Goal: Find specific page/section: Find specific page/section

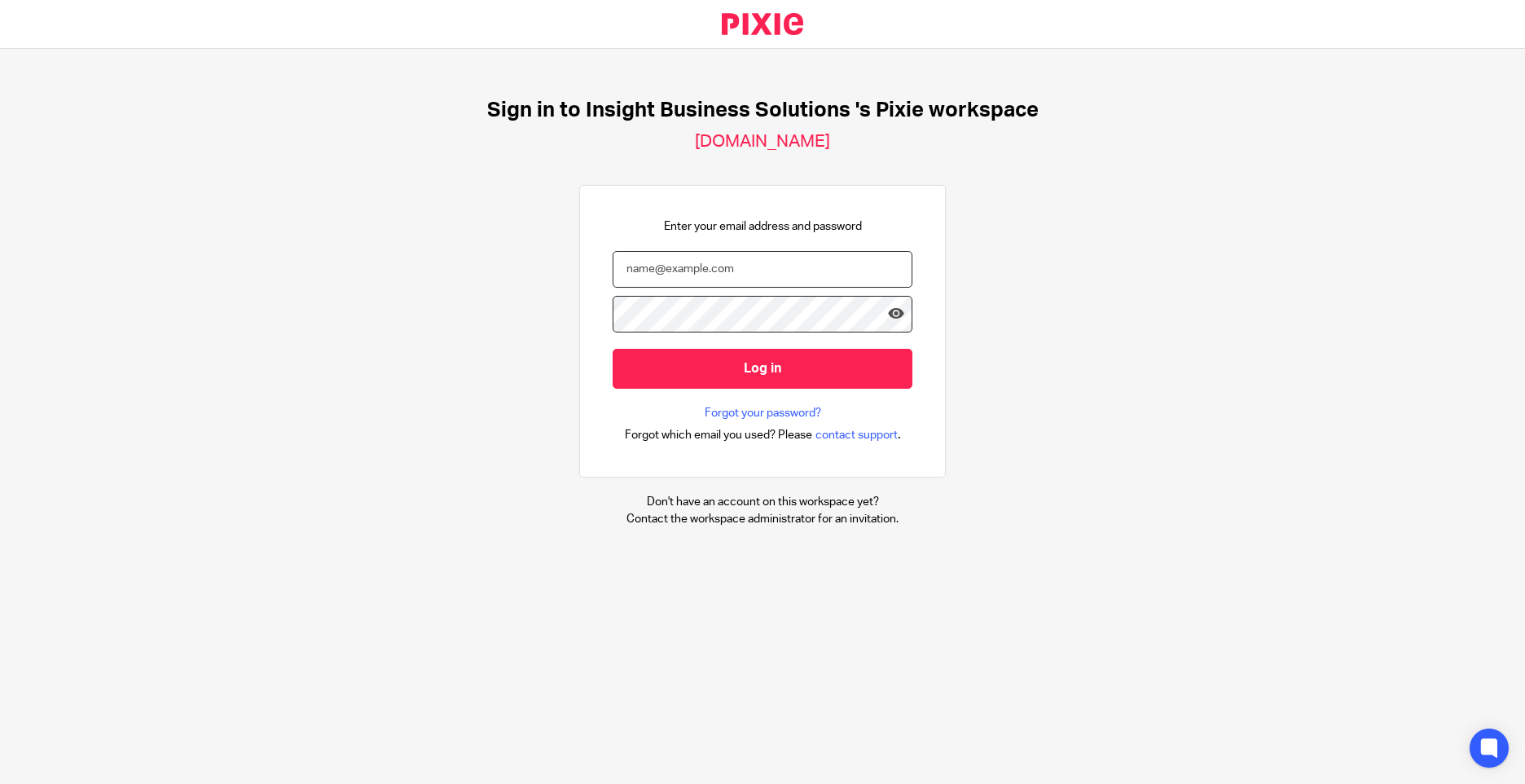
type input "[PERSON_NAME][EMAIL_ADDRESS][PERSON_NAME][DOMAIN_NAME][PERSON_NAME]"
click at [1412, 304] on div "Sign in to Insight Business Solutions 's Pixie workspace insight-business-solut…" at bounding box center [762, 312] width 1525 height 527
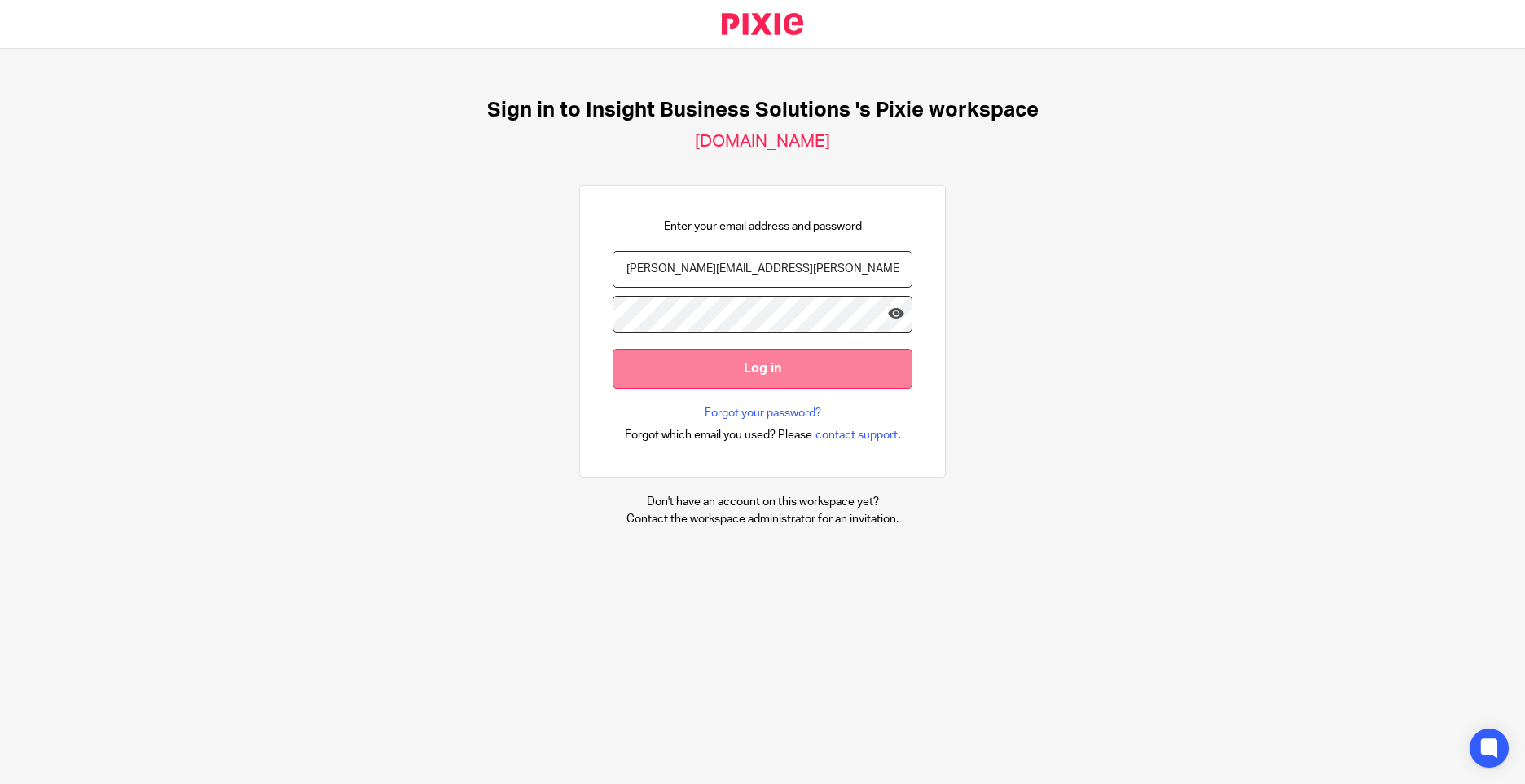
click at [735, 374] on input "Log in" at bounding box center [763, 368] width 300 height 40
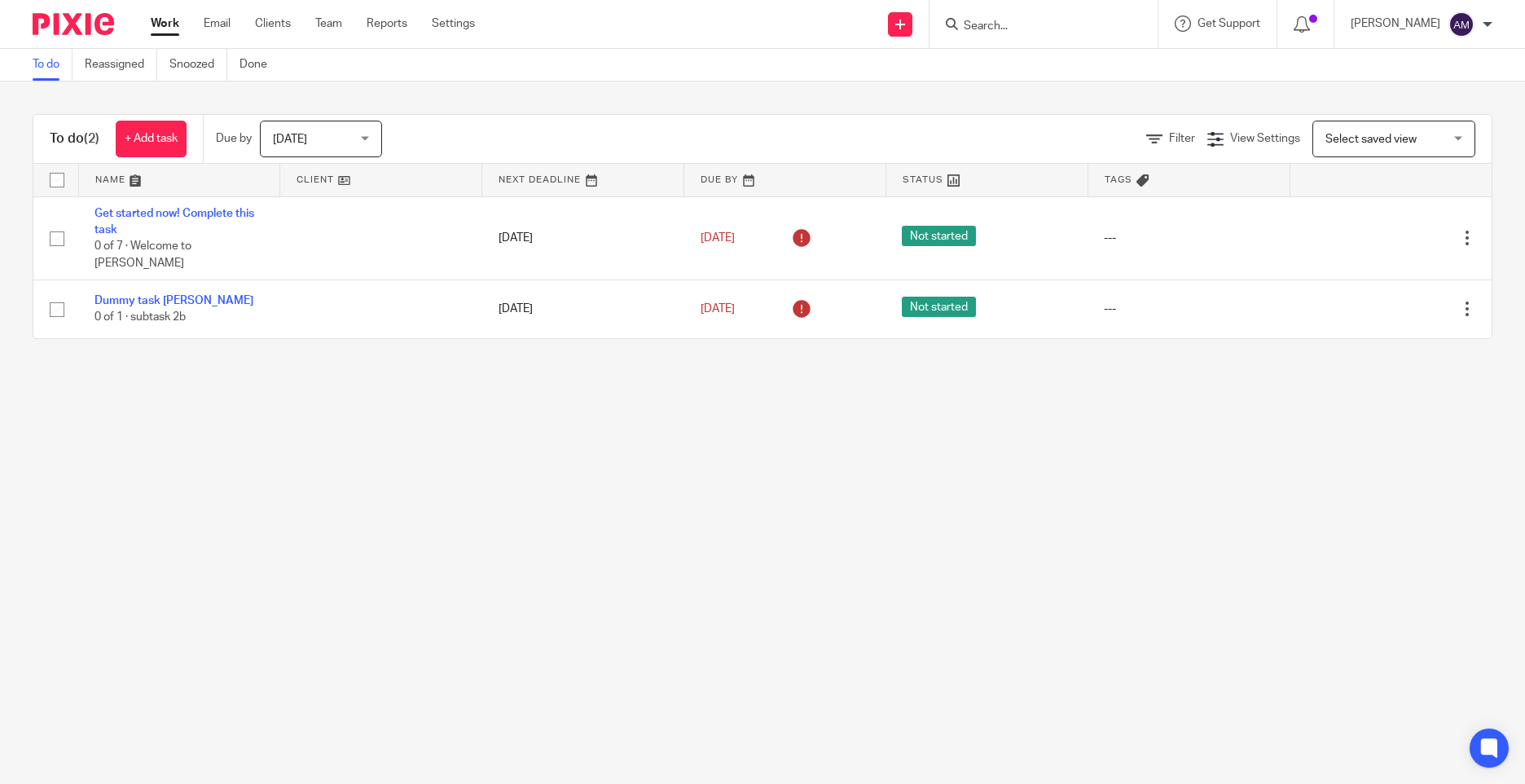
click at [1057, 11] on div at bounding box center [1044, 24] width 228 height 48
click at [1038, 32] on input "Search" at bounding box center [1036, 27] width 147 height 15
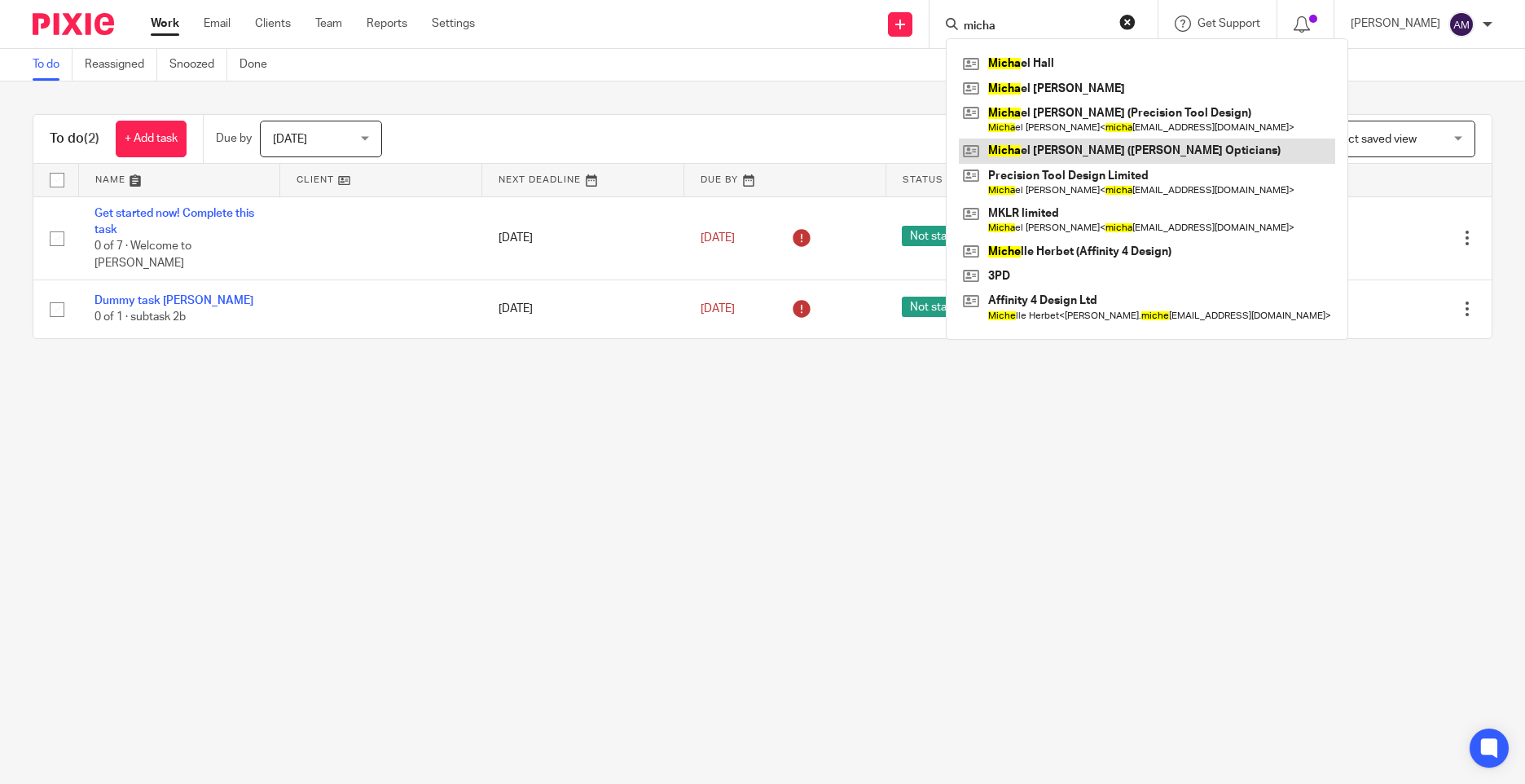
type input "micha"
click at [1123, 141] on link at bounding box center [1148, 151] width 377 height 24
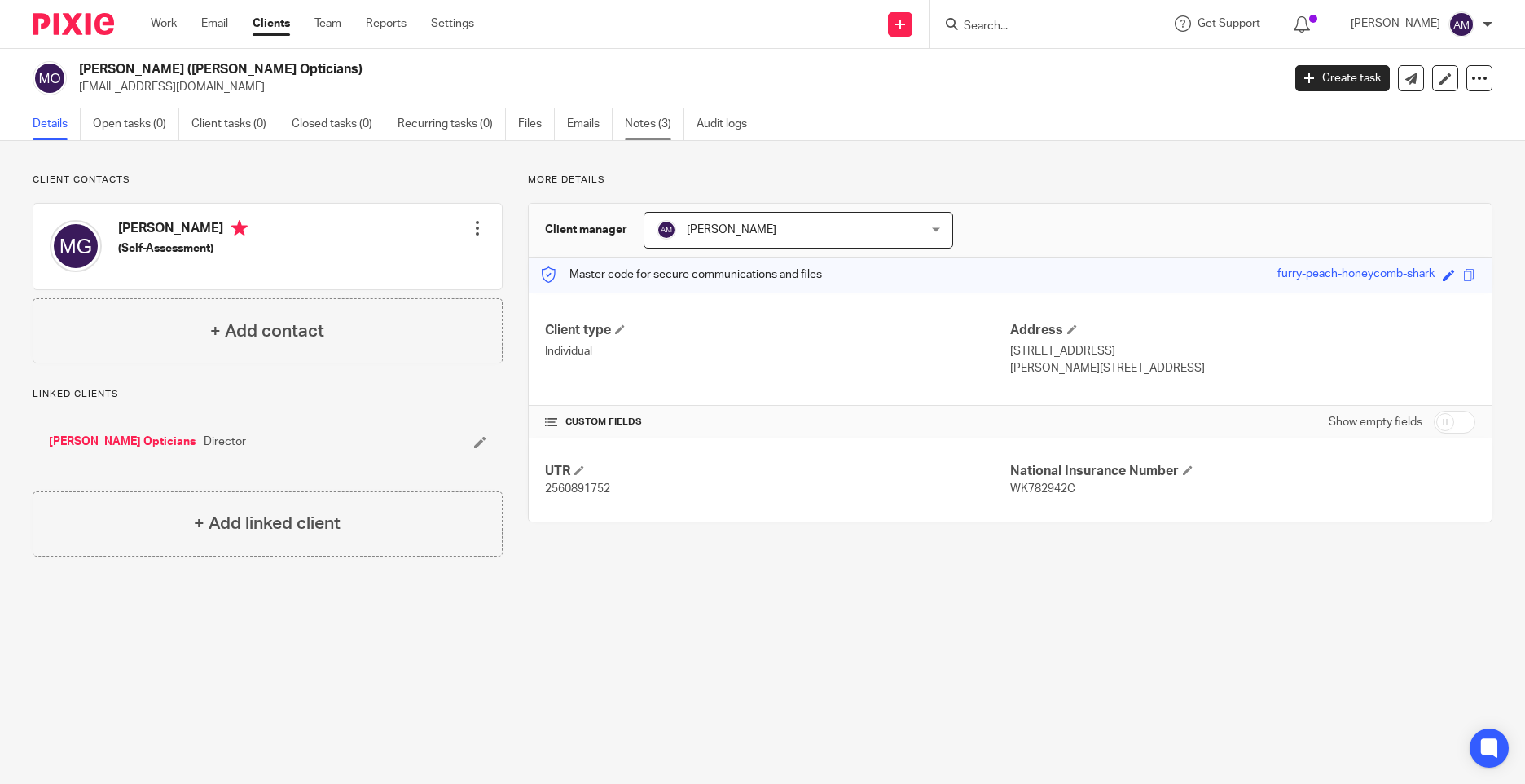
click at [648, 123] on link "Notes (3)" at bounding box center [655, 124] width 60 height 32
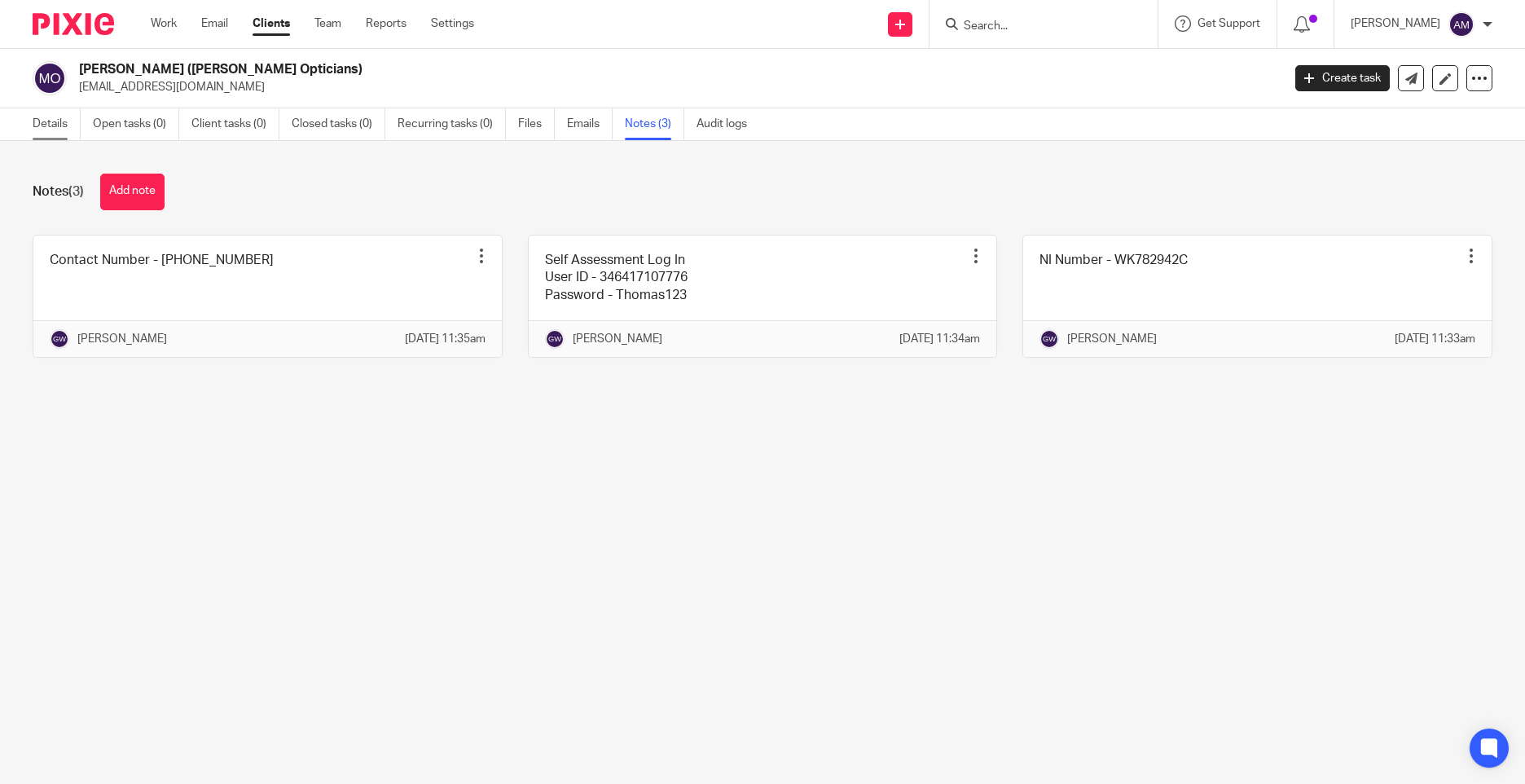
click at [44, 122] on link "Details" at bounding box center [56, 124] width 48 height 32
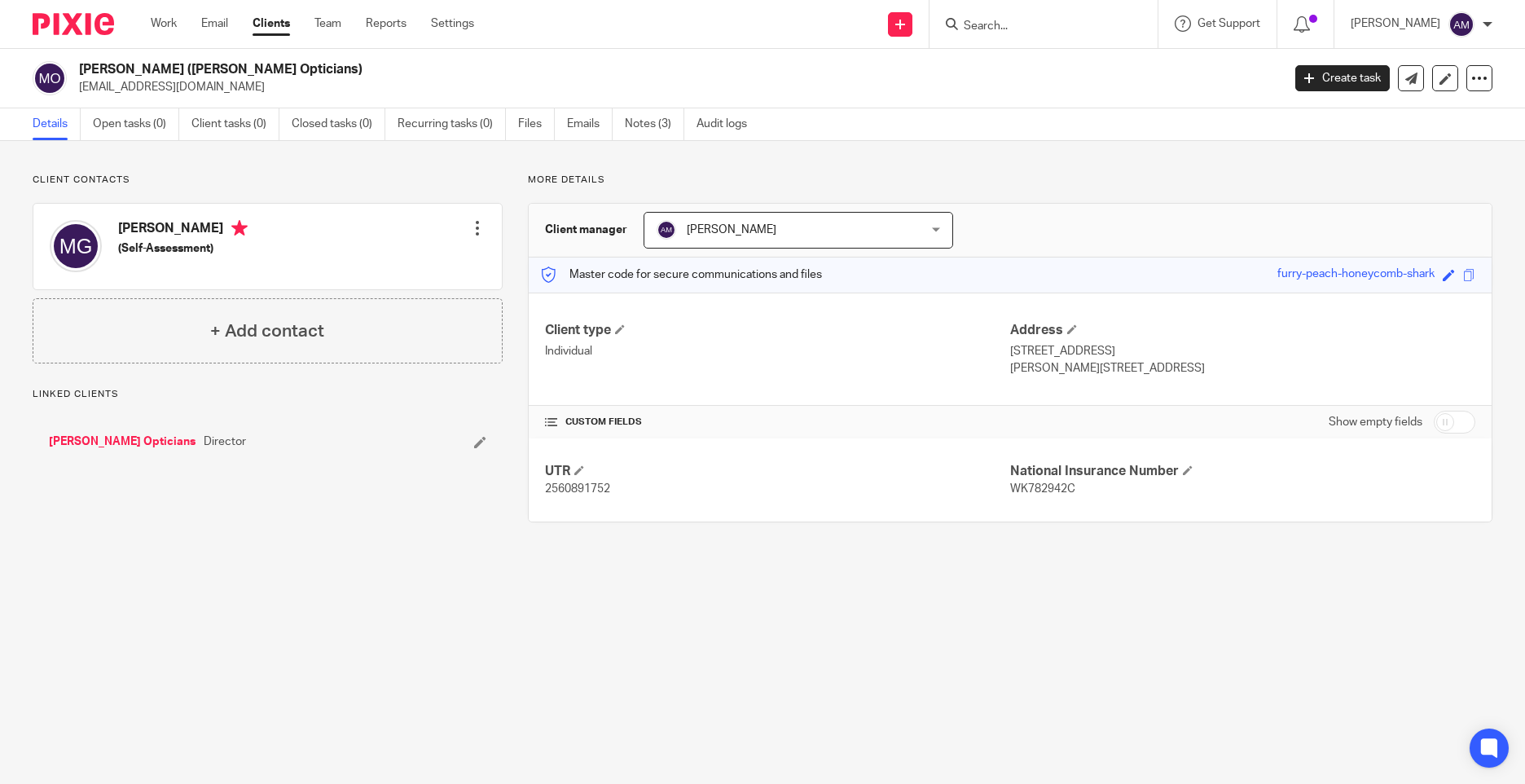
click at [999, 29] on input "Search" at bounding box center [1036, 27] width 147 height 15
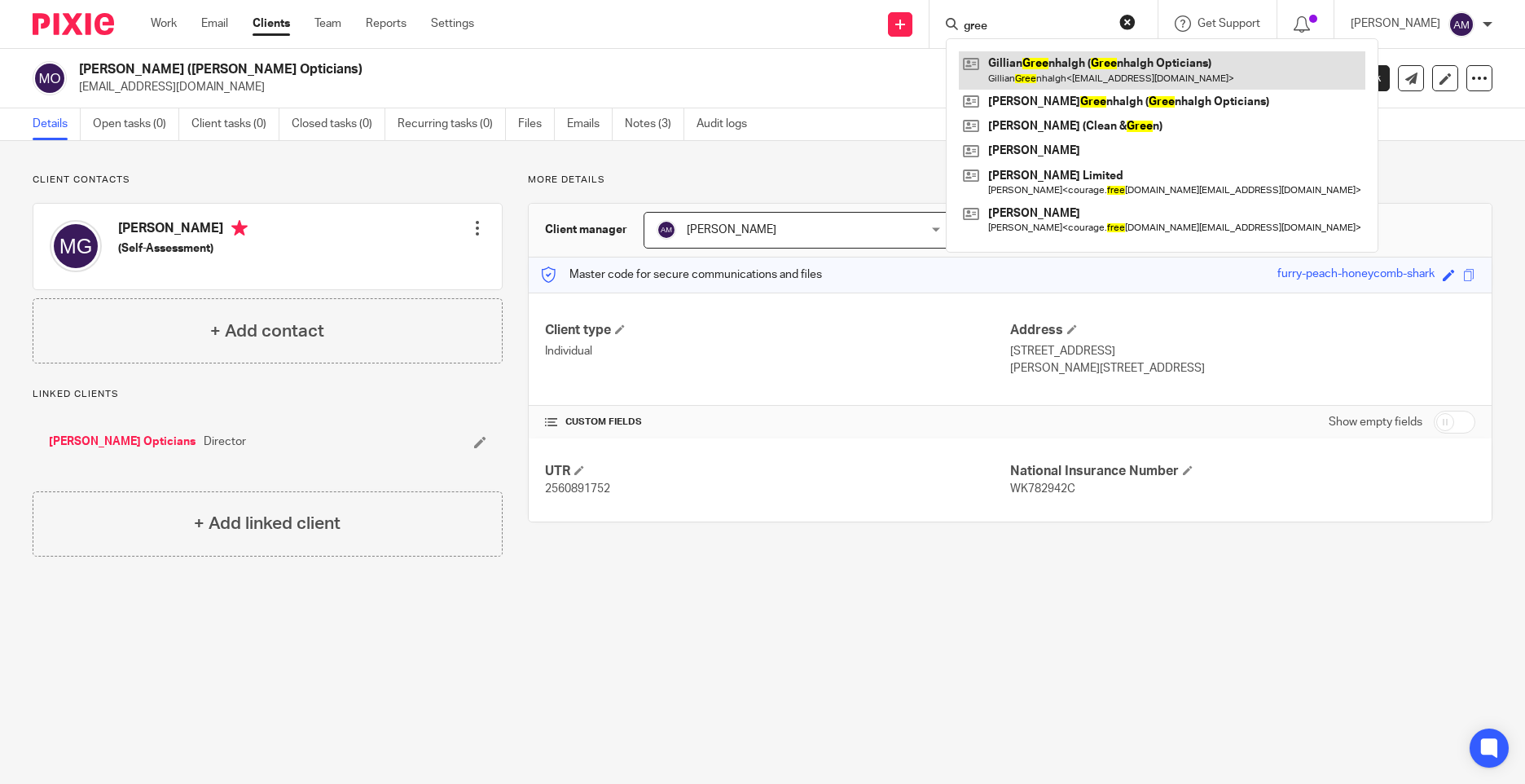
type input "gree"
click at [1131, 73] on link at bounding box center [1162, 70] width 407 height 37
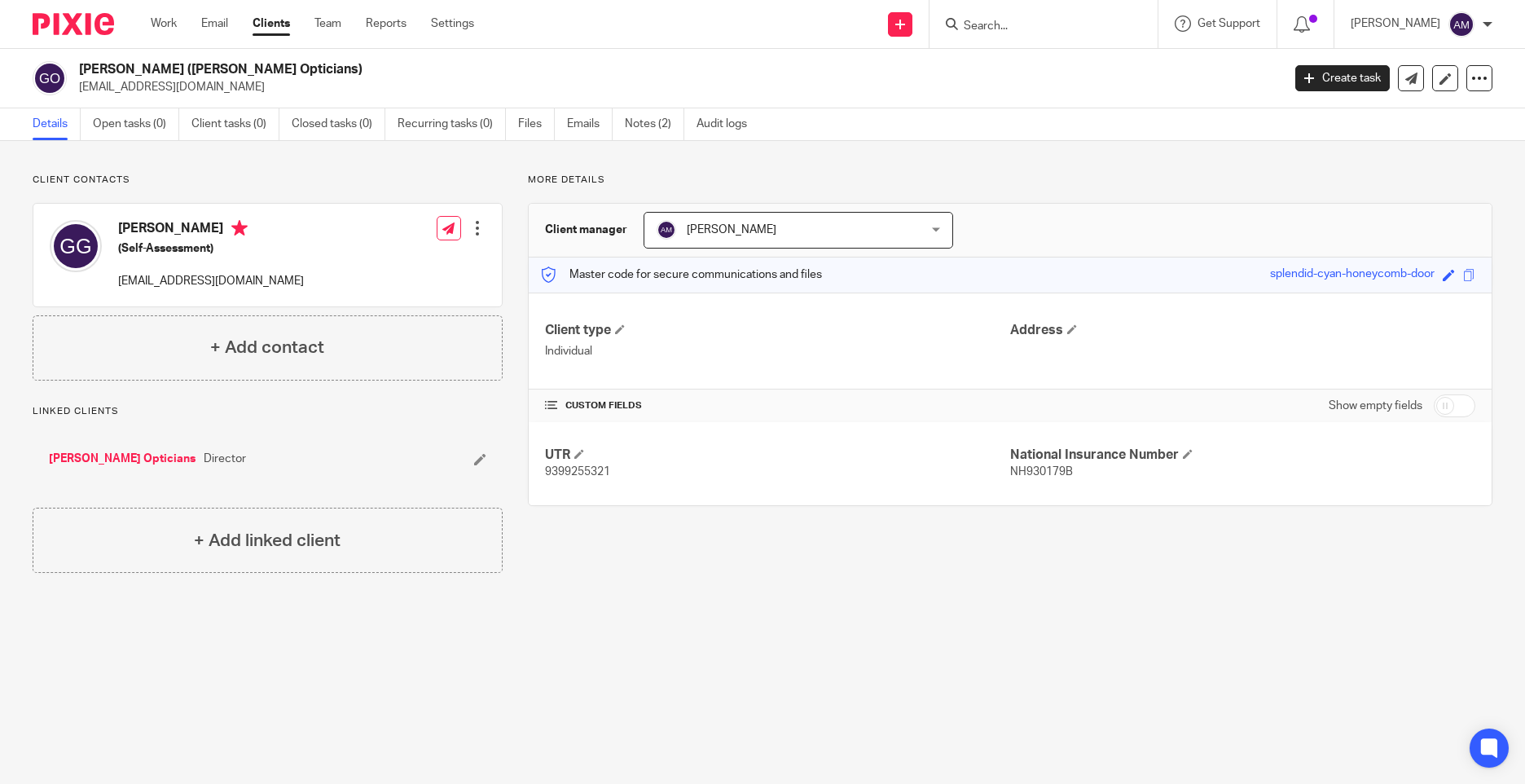
click at [128, 458] on link "Greenhalgh's Opticians" at bounding box center [122, 459] width 147 height 16
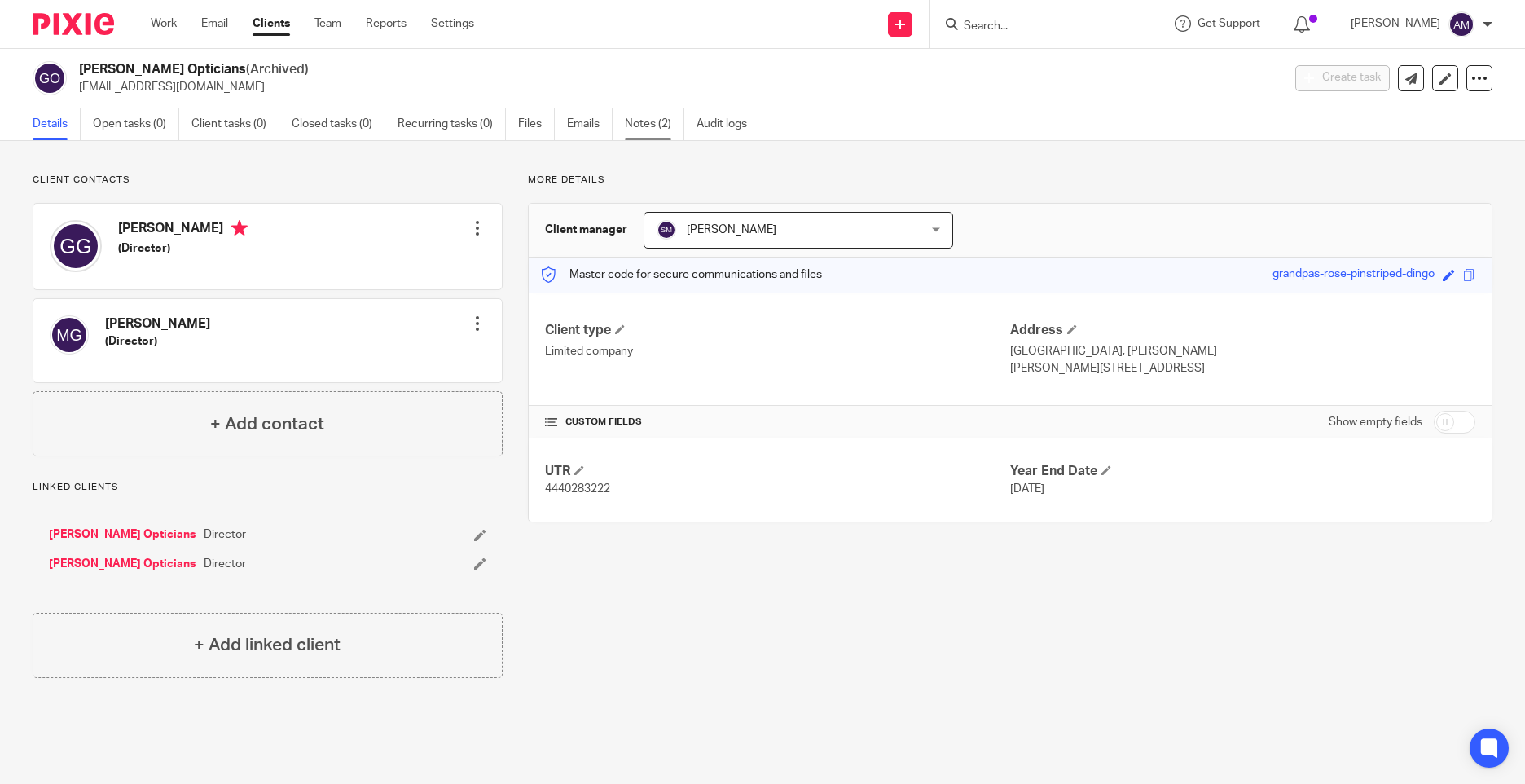
click at [658, 119] on link "Notes (2)" at bounding box center [655, 124] width 60 height 32
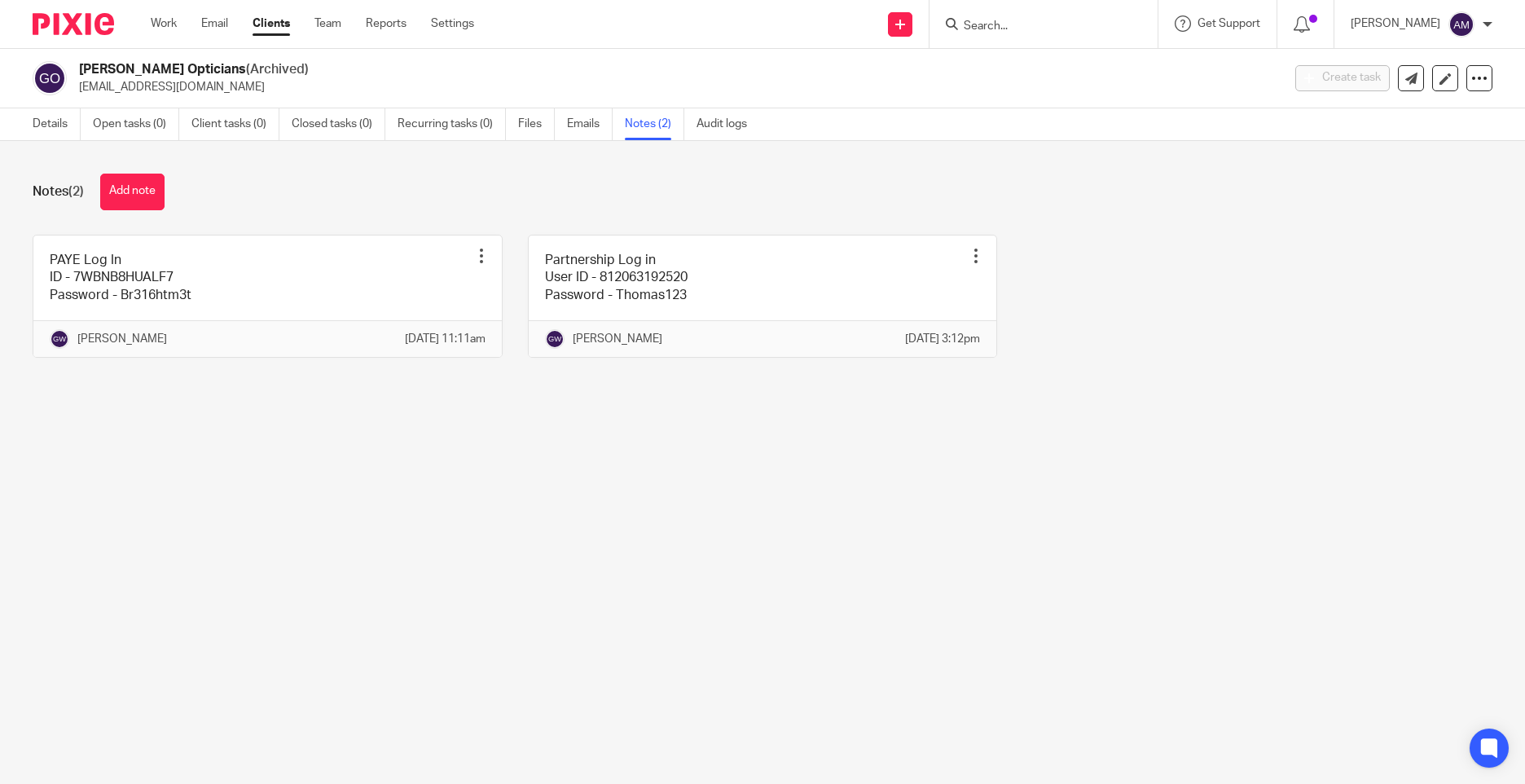
click at [1080, 24] on input "Search" at bounding box center [1036, 27] width 147 height 15
type input "one"
click at [1073, 64] on link at bounding box center [1060, 64] width 202 height 24
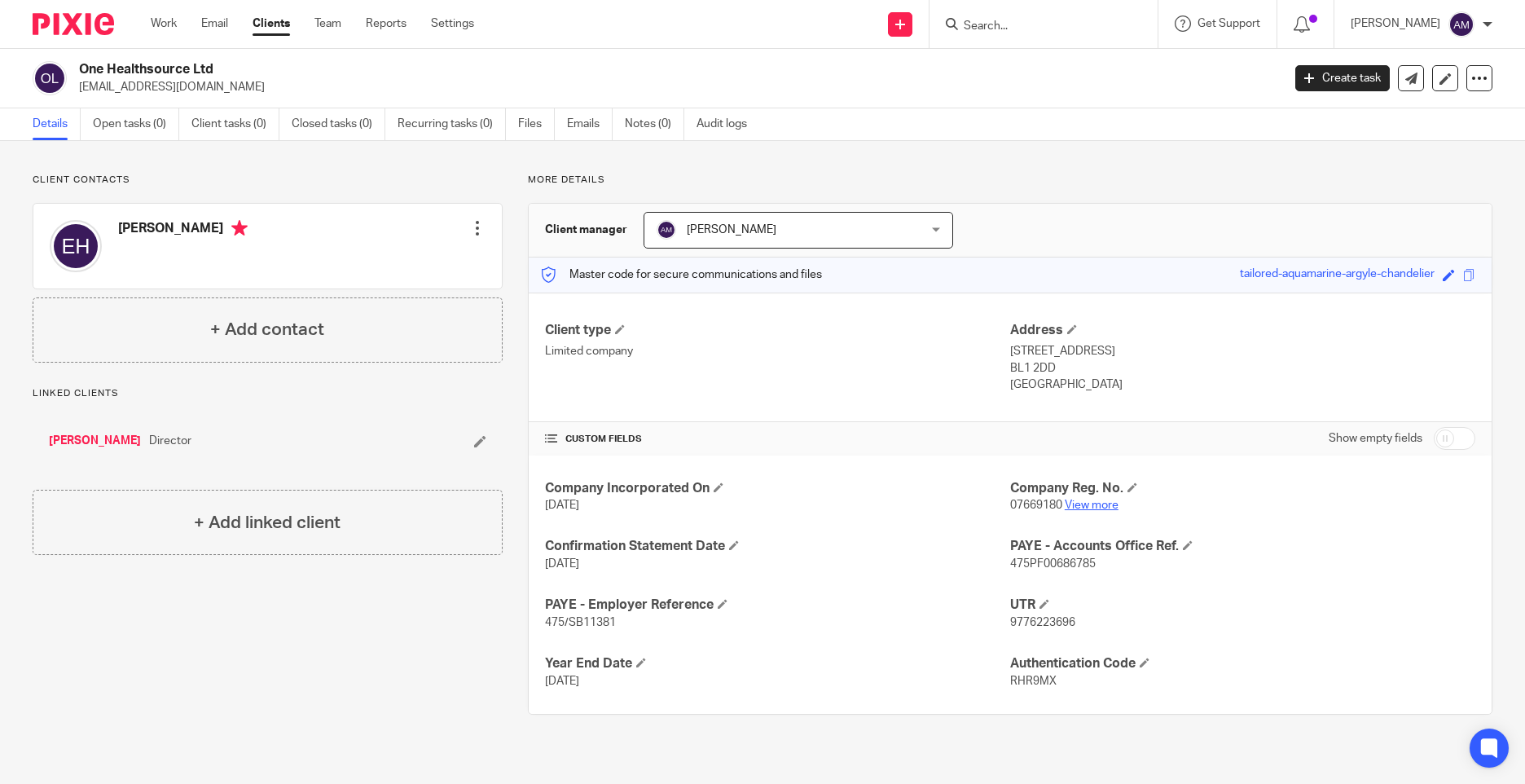
click at [1078, 509] on link "View more" at bounding box center [1091, 505] width 54 height 11
click at [280, 672] on div "Client contacts [PERSON_NAME] Edit contact Create client from contact Export da…" at bounding box center [255, 444] width 496 height 541
